Goal: Task Accomplishment & Management: Complete application form

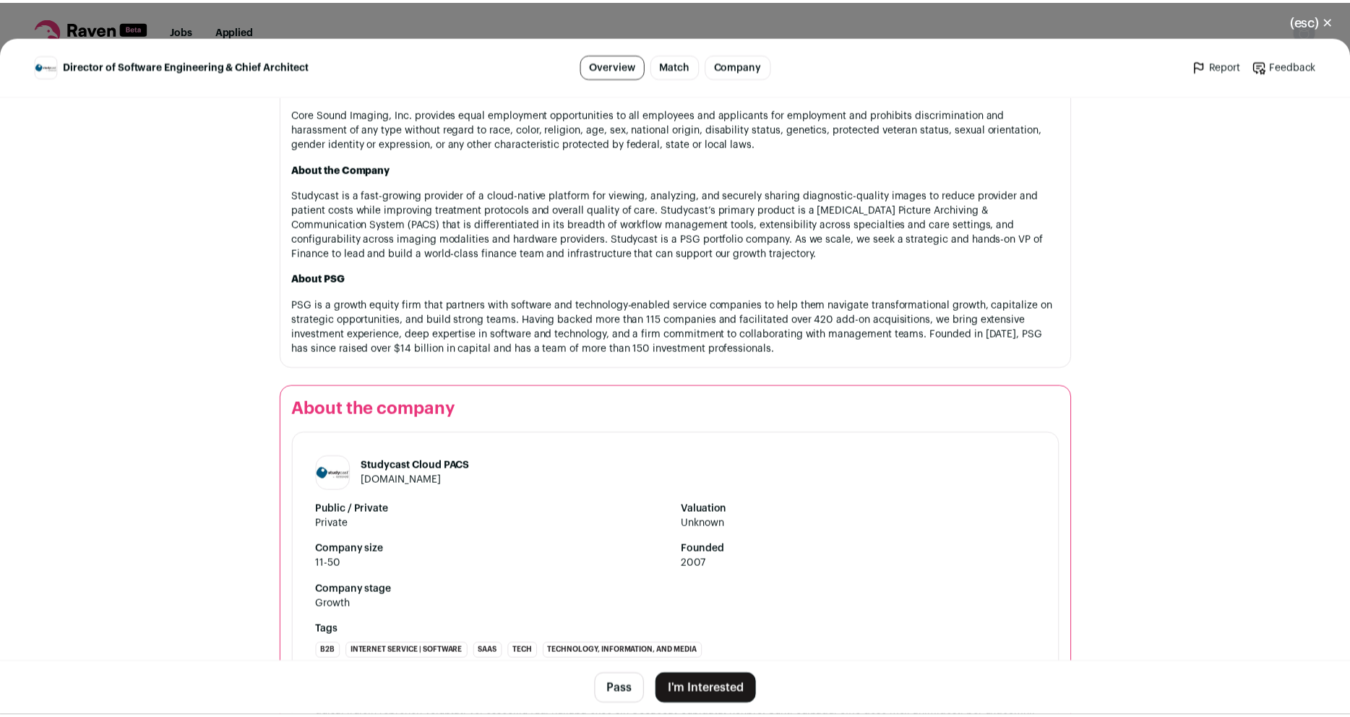
scroll to position [1388, 0]
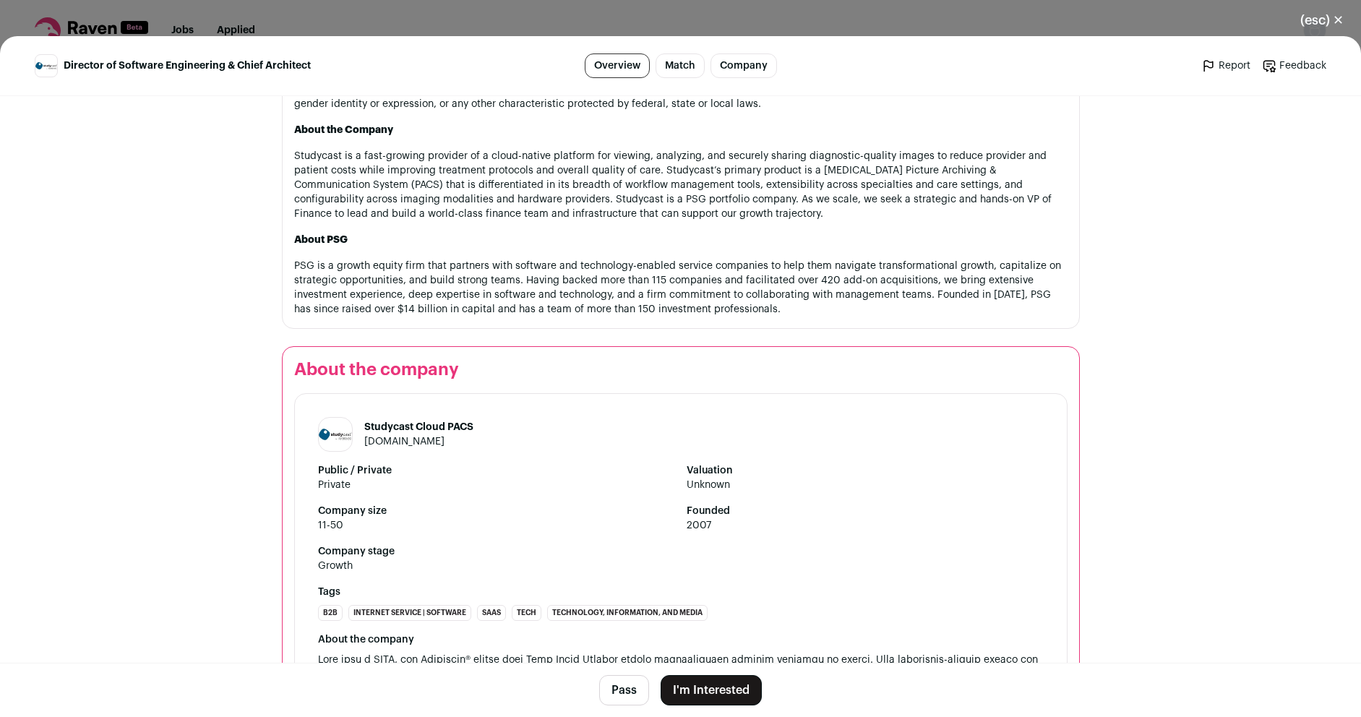
click at [699, 687] on button "I'm Interested" at bounding box center [711, 690] width 101 height 30
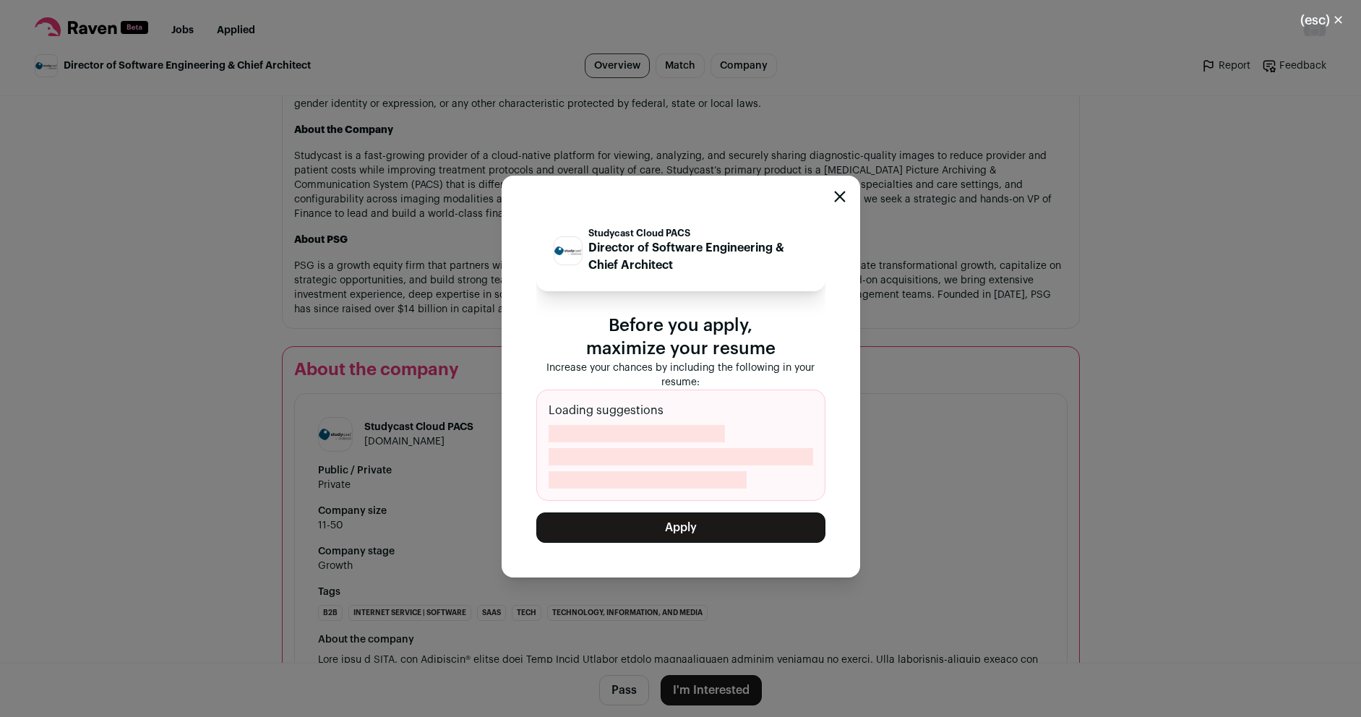
click at [677, 522] on button "Apply" at bounding box center [680, 528] width 289 height 30
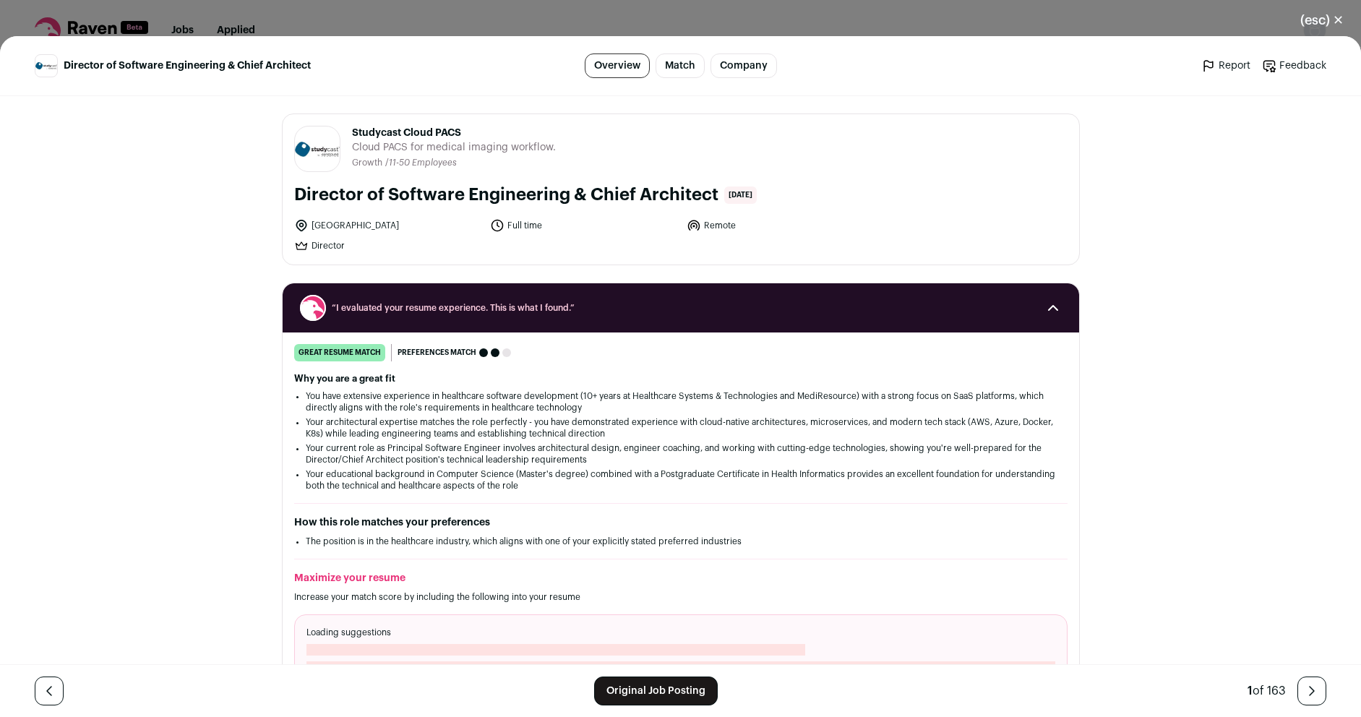
click at [160, 116] on div "Director of Software Engineering & Chief Architect Overview Match Company Repor…" at bounding box center [680, 376] width 1361 height 681
click at [1337, 20] on button "(esc) ✕" at bounding box center [1322, 20] width 78 height 32
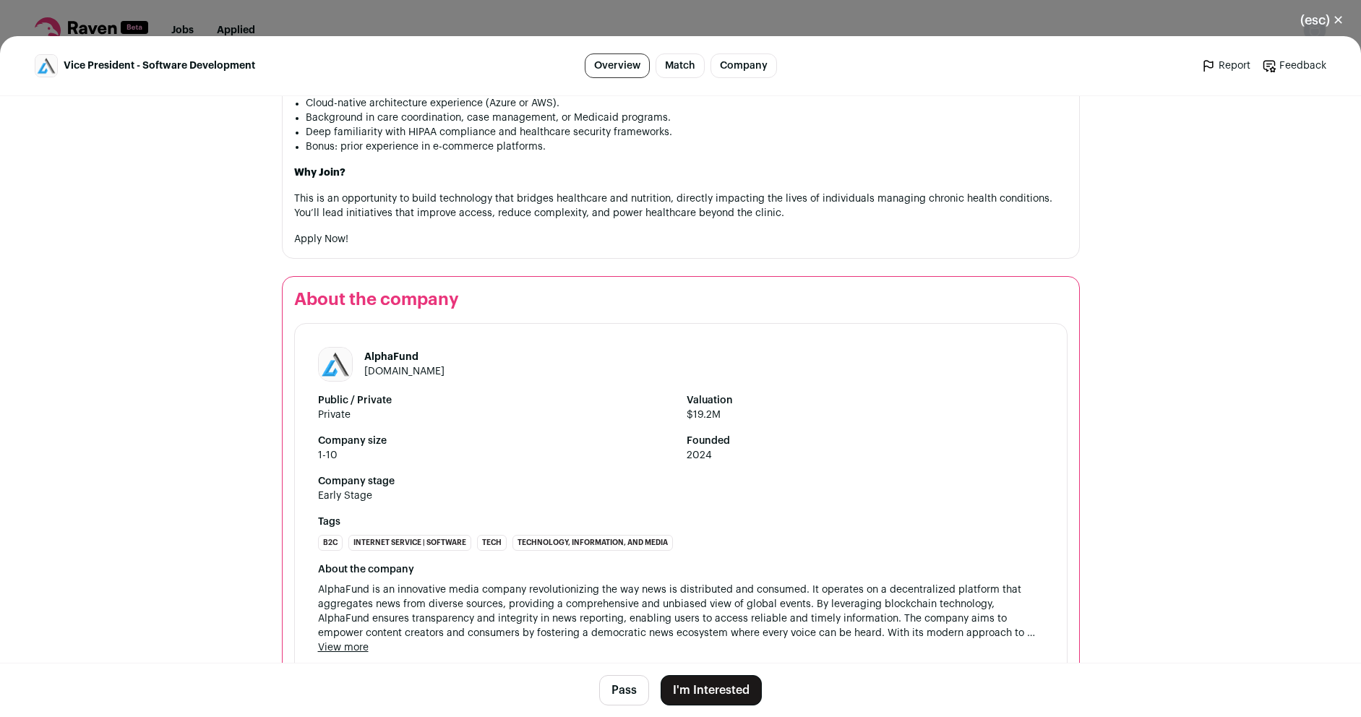
scroll to position [1128, 0]
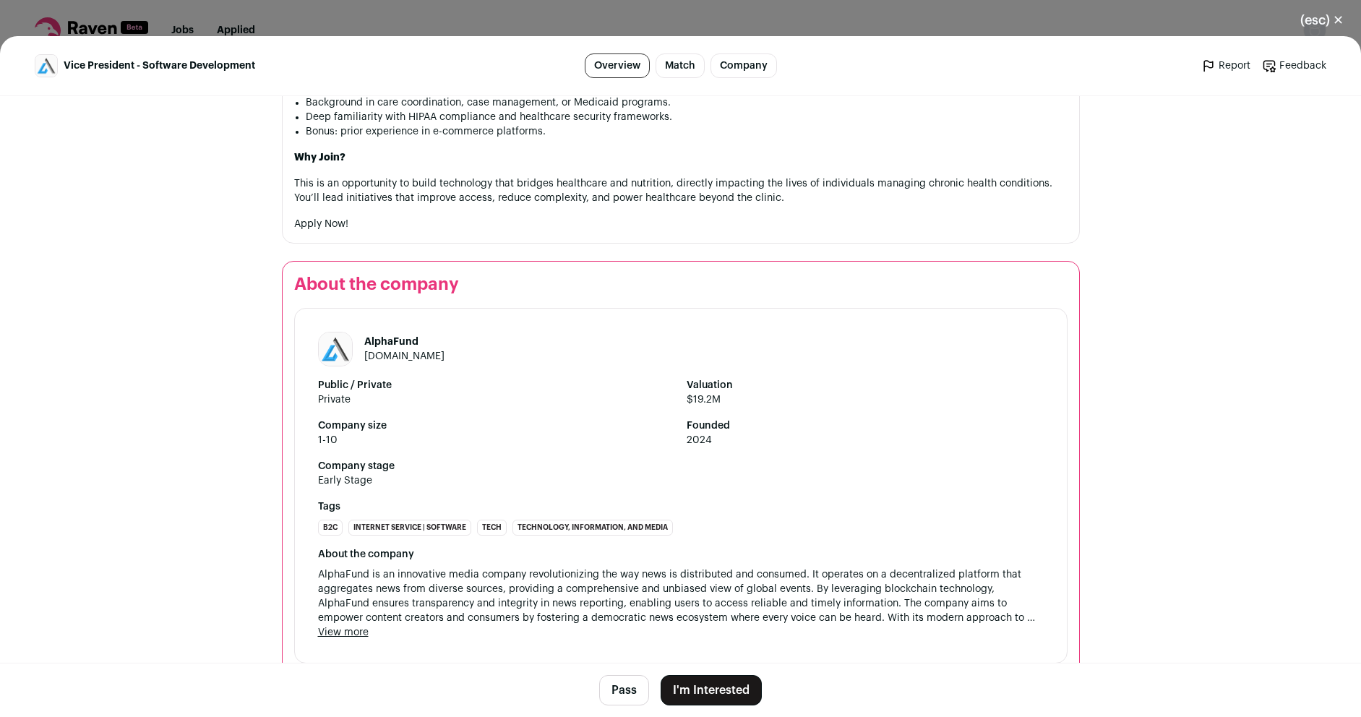
click at [418, 351] on link "[DOMAIN_NAME]" at bounding box center [404, 356] width 80 height 10
click at [706, 698] on button "I'm Interested" at bounding box center [711, 690] width 101 height 30
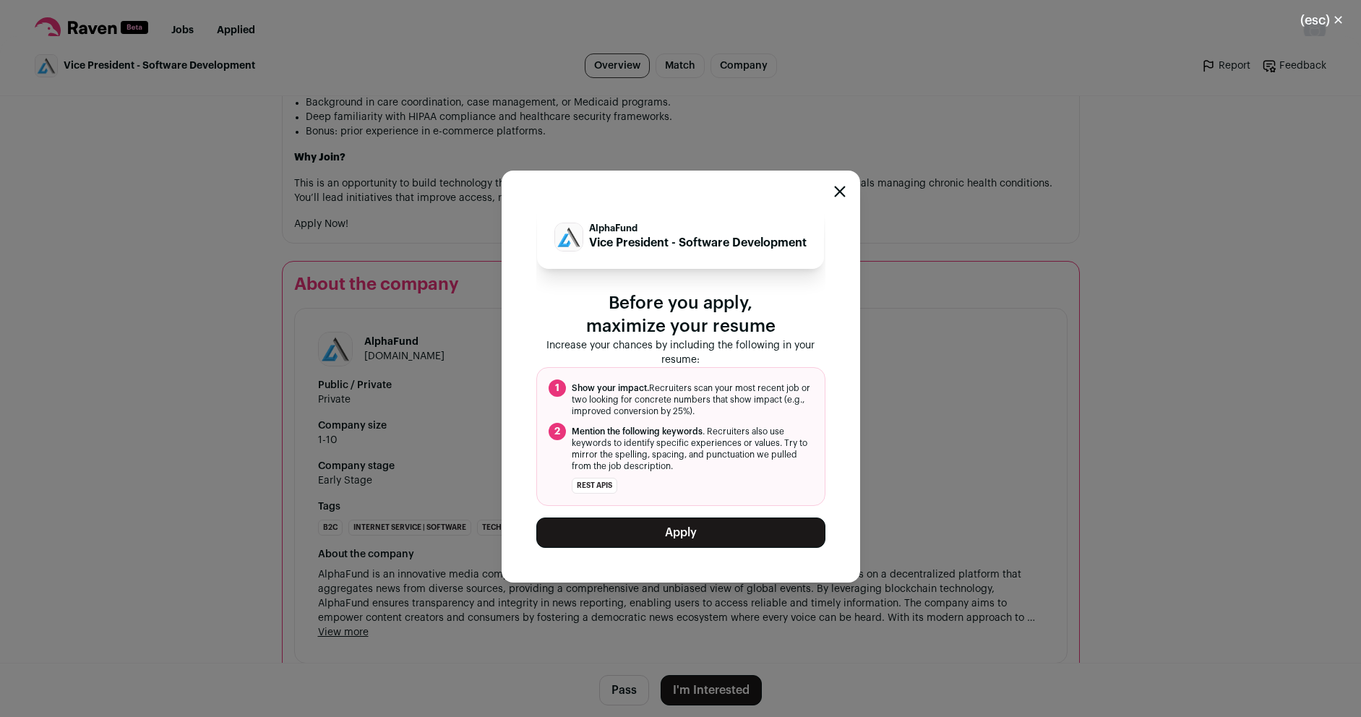
click at [693, 548] on button "Apply" at bounding box center [680, 533] width 289 height 30
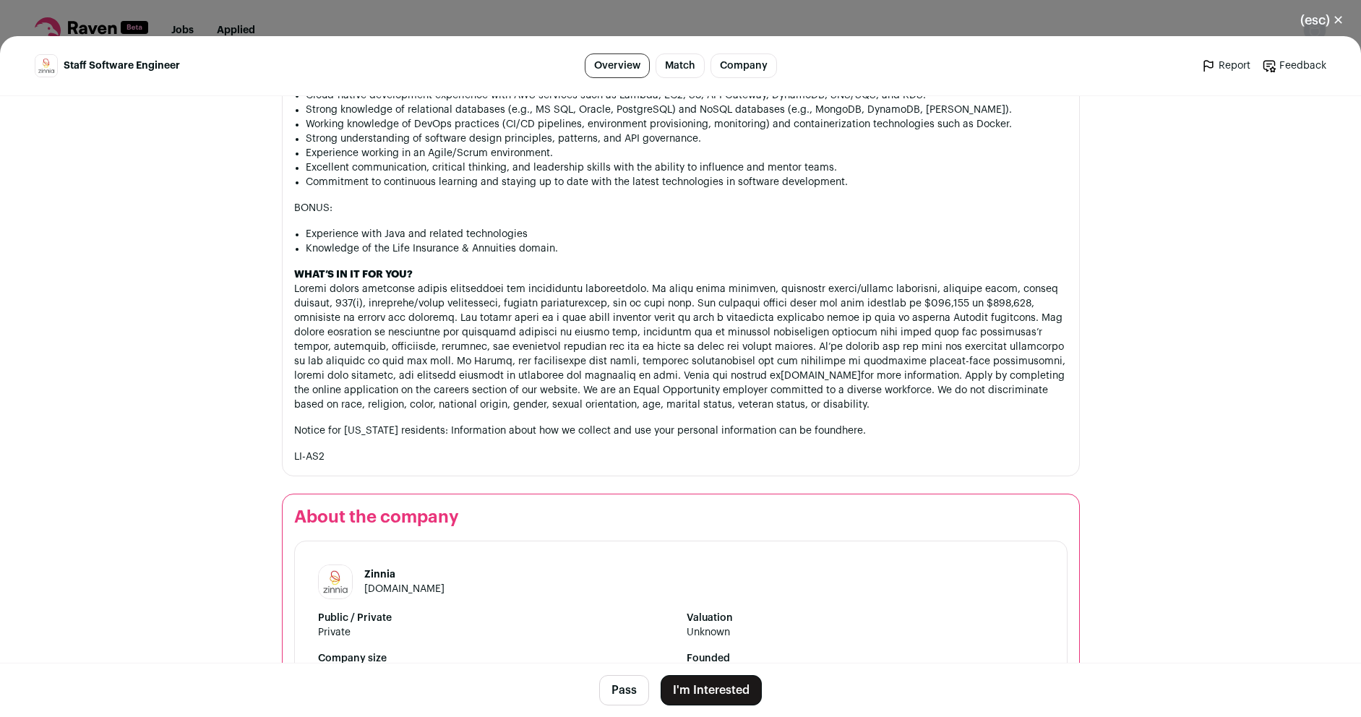
scroll to position [1506, 0]
